Goal: Go to known website: Go to known website

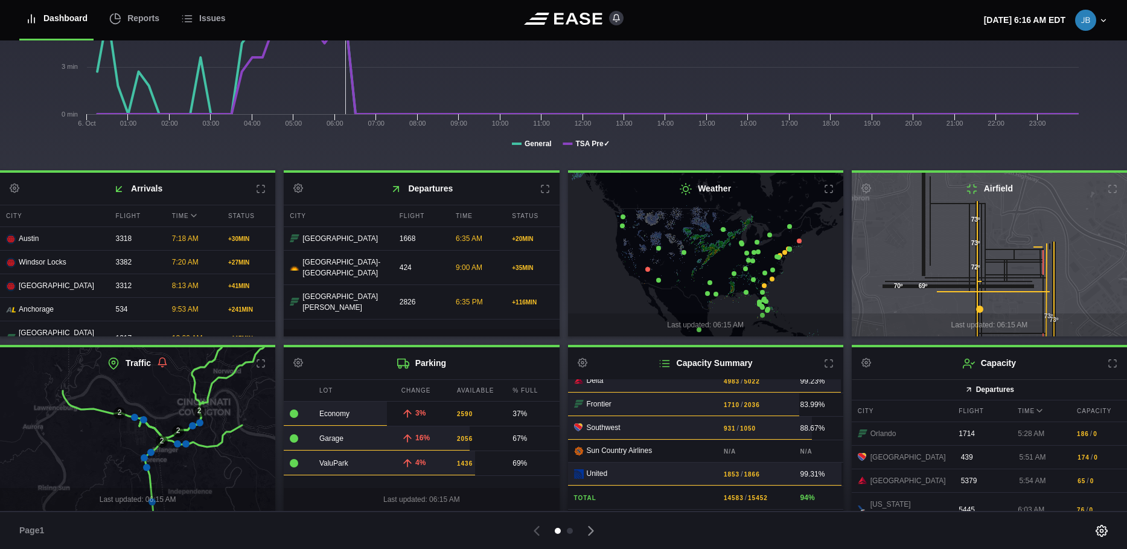
scroll to position [193, 0]
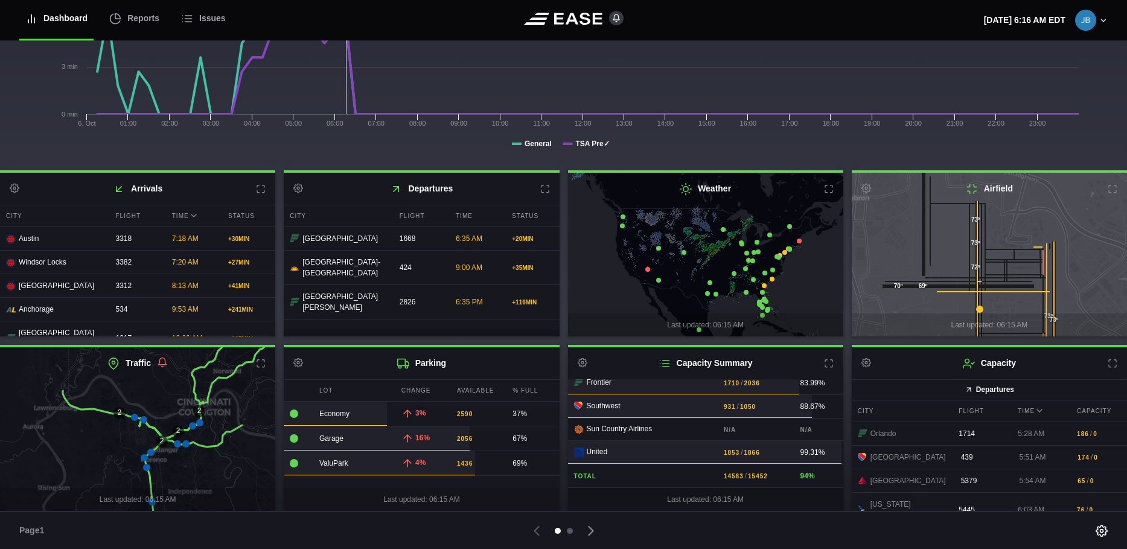
click at [568, 530] on div at bounding box center [570, 531] width 6 height 6
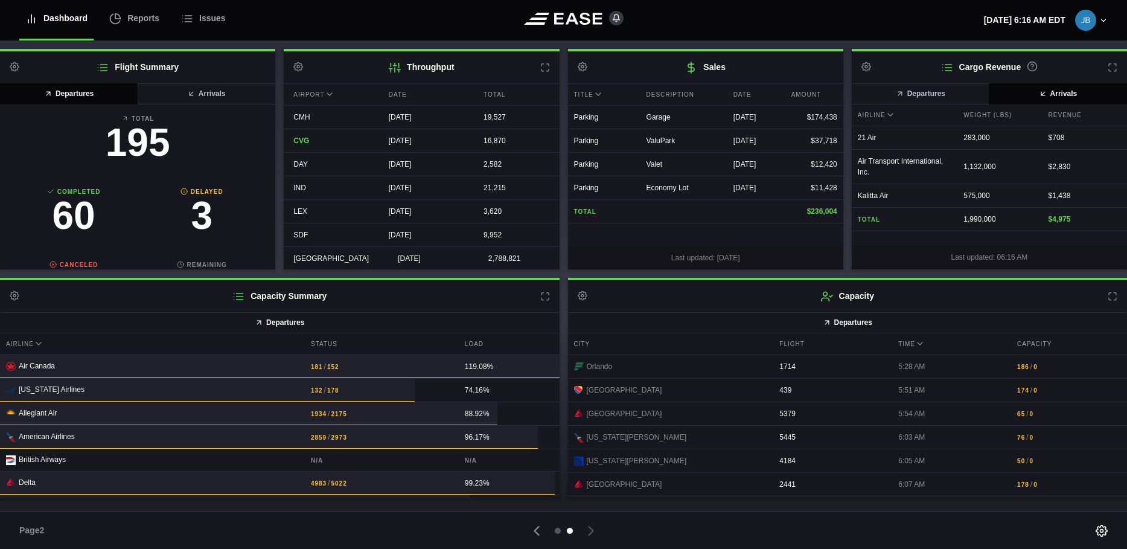
click at [558, 530] on div at bounding box center [558, 531] width 6 height 6
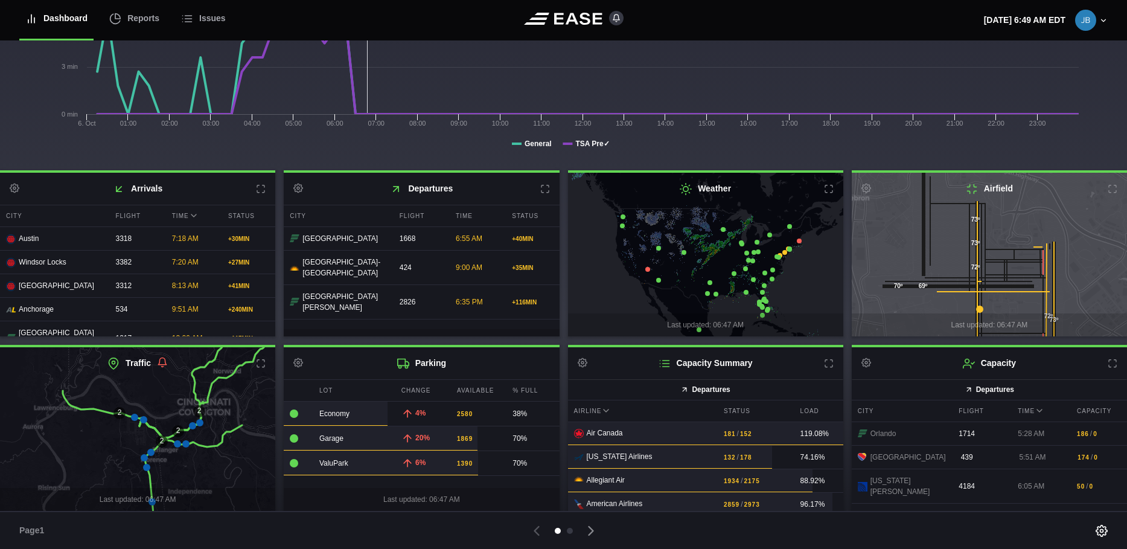
click at [200, 420] on icon at bounding box center [199, 422] width 7 height 7
